Goal: Task Accomplishment & Management: Manage account settings

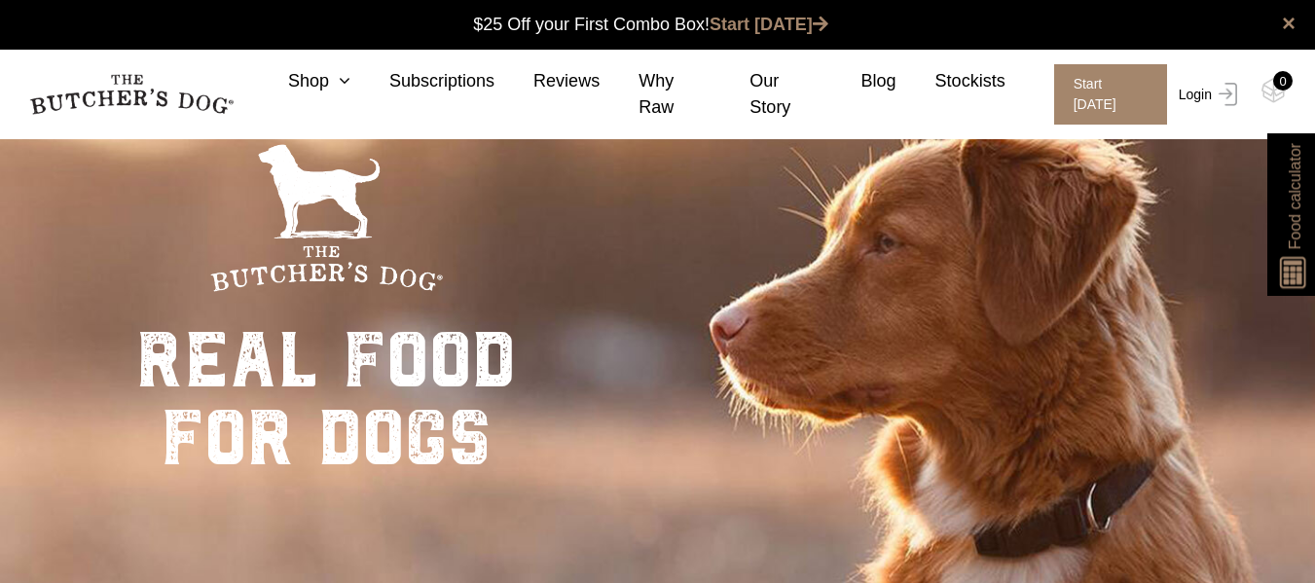
click at [1191, 90] on link "Login" at bounding box center [1205, 94] width 63 height 60
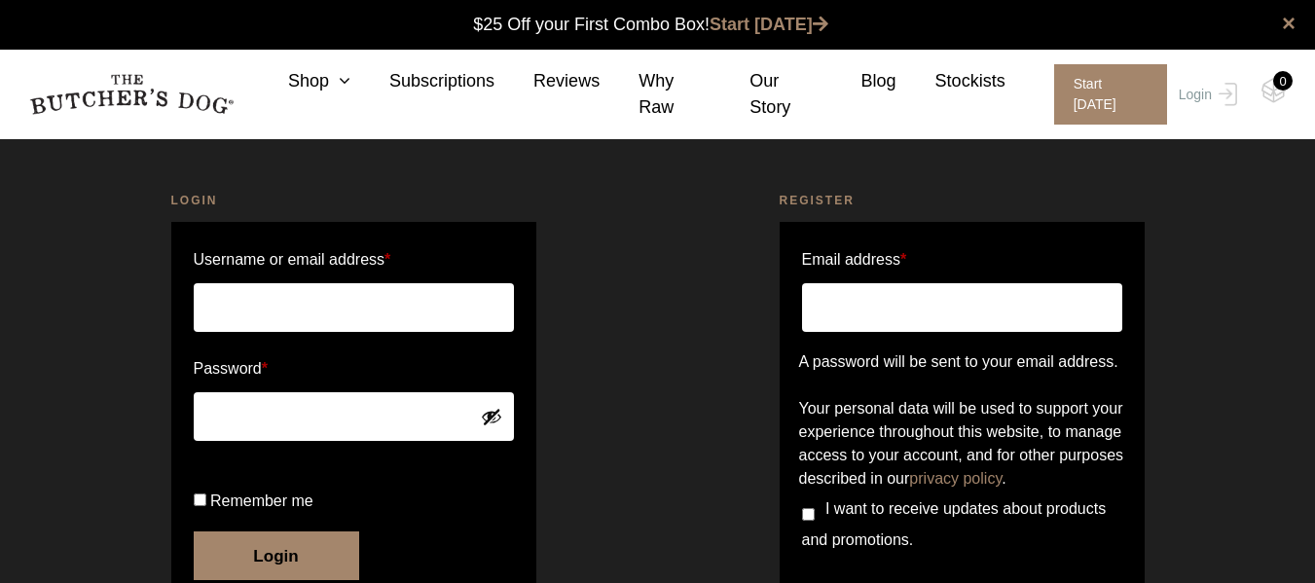
click at [377, 318] on input "Username or email address *" at bounding box center [354, 307] width 320 height 49
type input "[PERSON_NAME][EMAIL_ADDRESS][DOMAIN_NAME]"
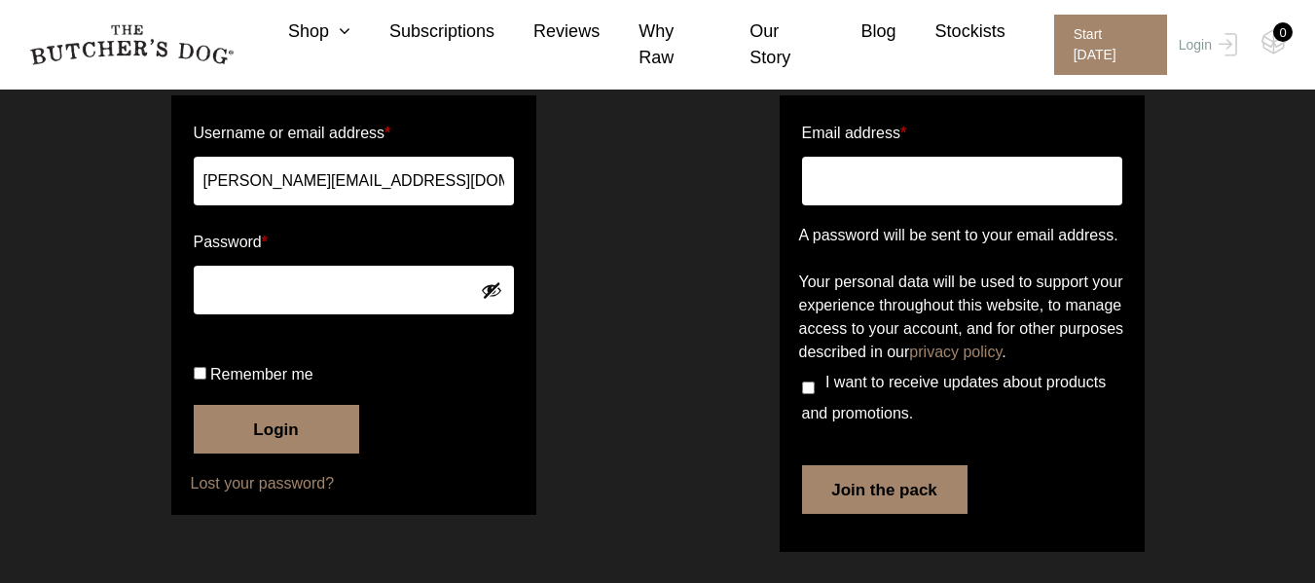
scroll to position [195, 0]
click at [327, 428] on button "Login" at bounding box center [276, 429] width 165 height 49
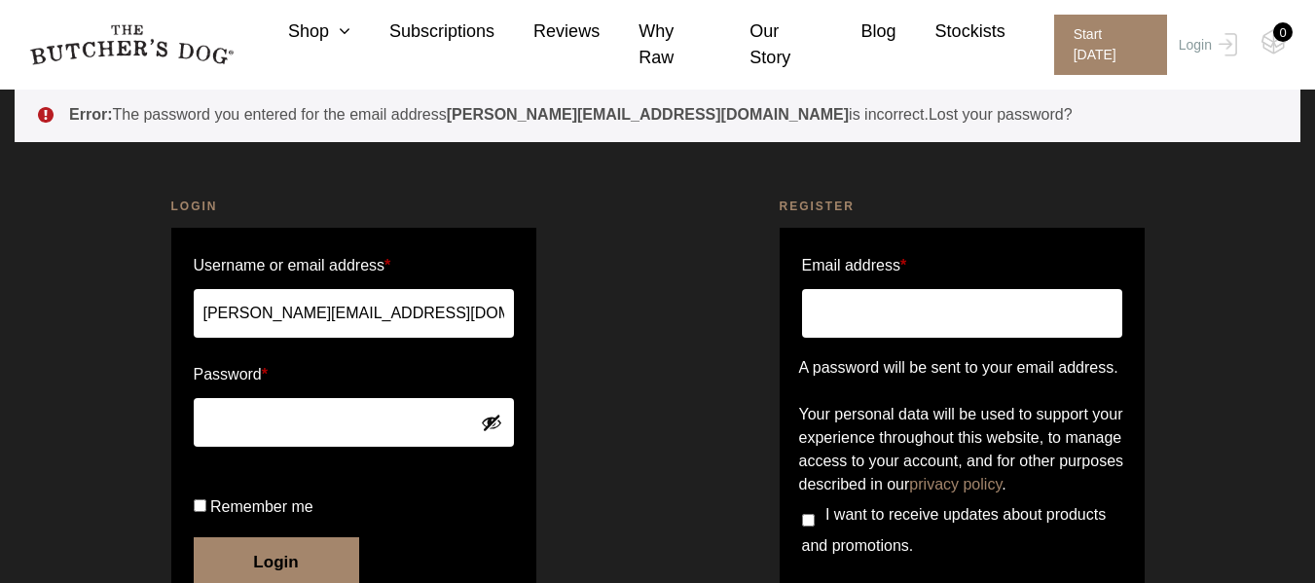
scroll to position [284, 0]
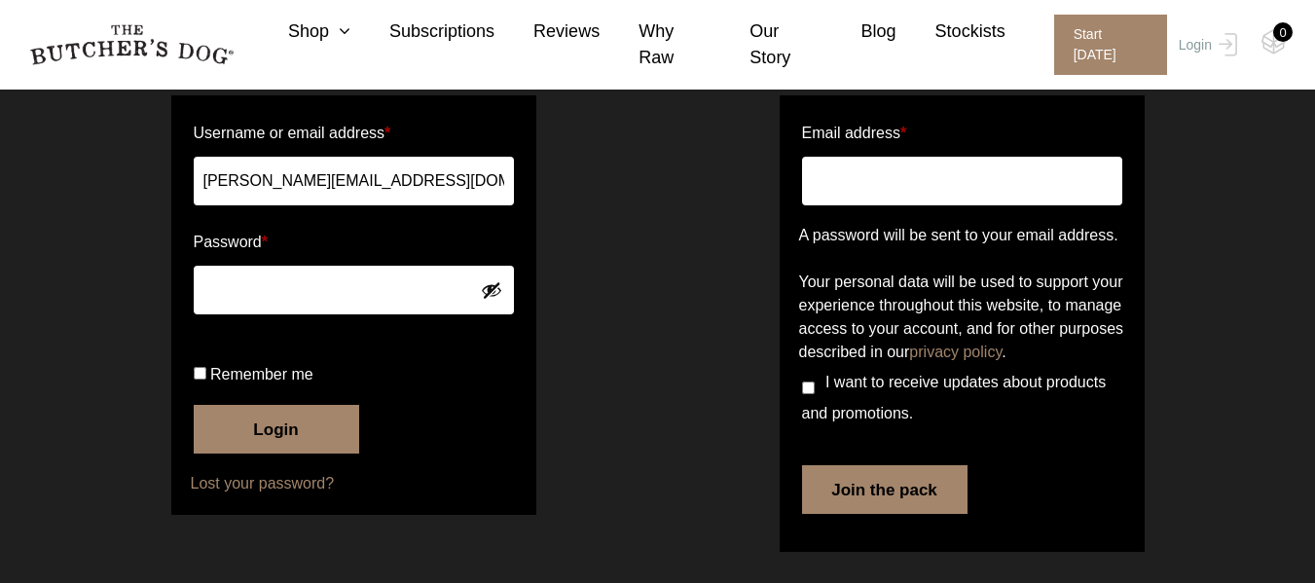
click at [279, 428] on button "Login" at bounding box center [276, 429] width 165 height 49
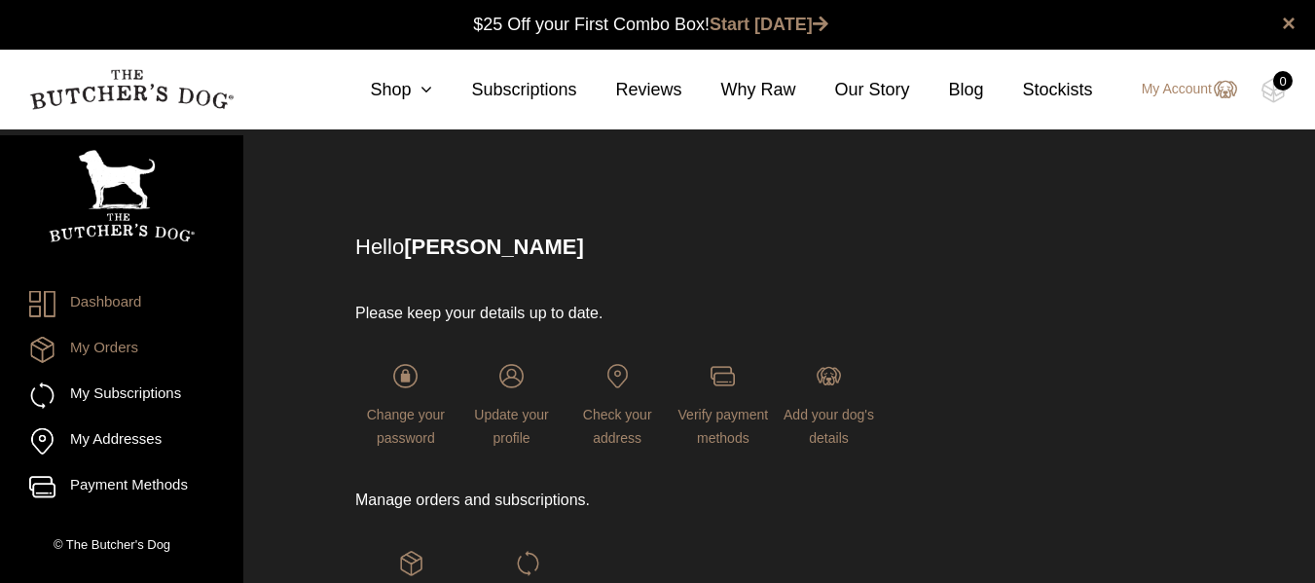
click at [139, 350] on link "My Orders" at bounding box center [121, 350] width 185 height 26
